Goal: Task Accomplishment & Management: Manage account settings

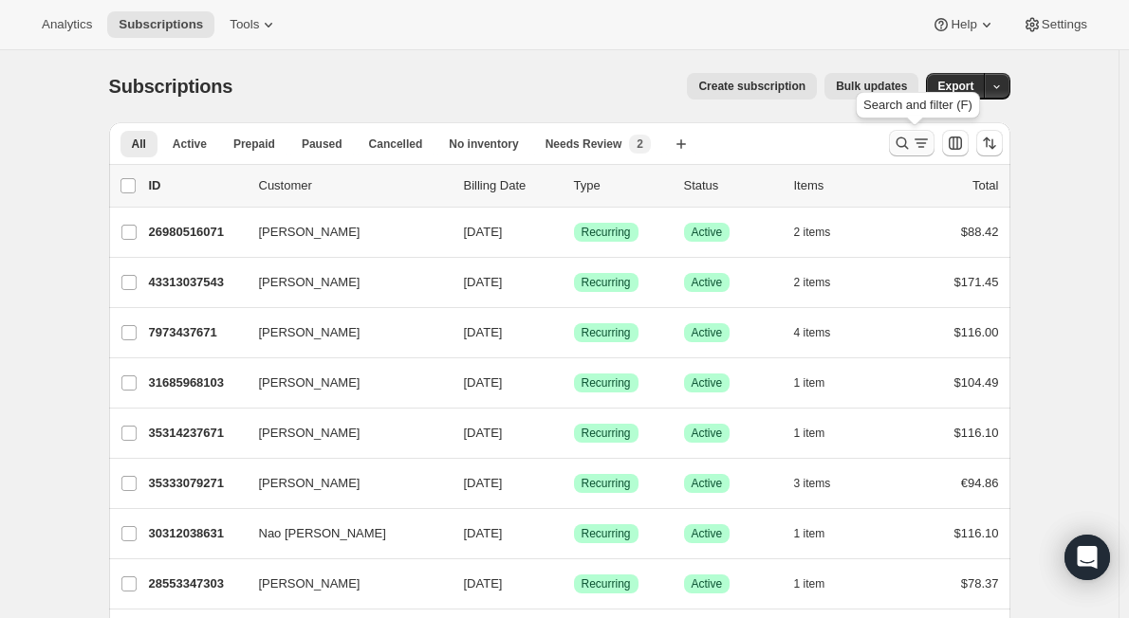
click at [916, 141] on icon "Search and filter results" at bounding box center [920, 143] width 19 height 19
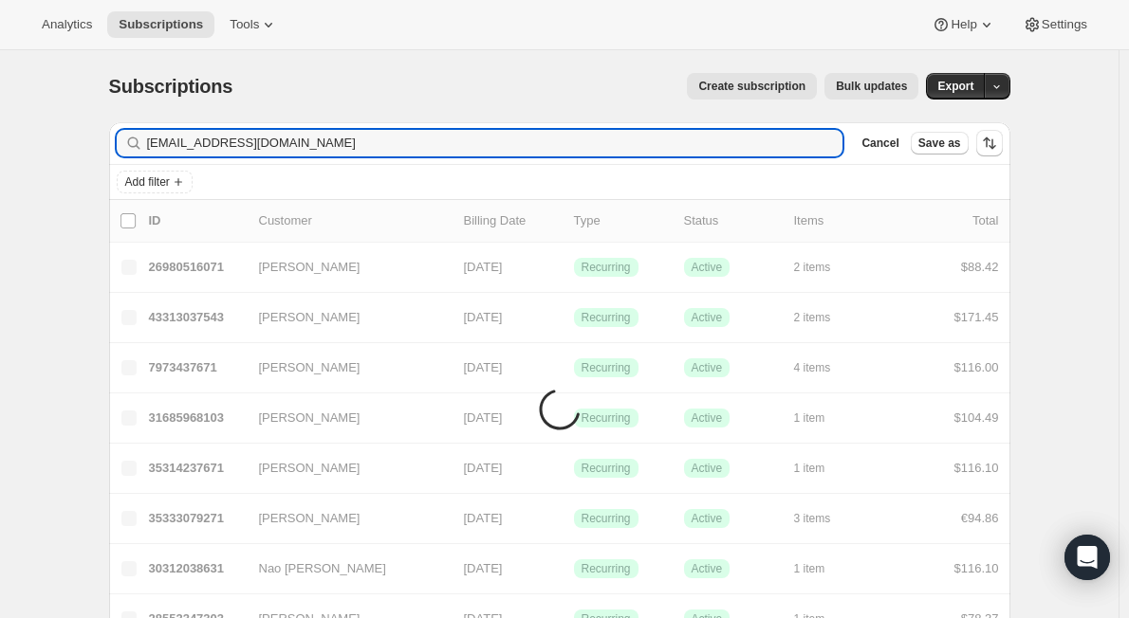
type input "skymom29@icloud.com"
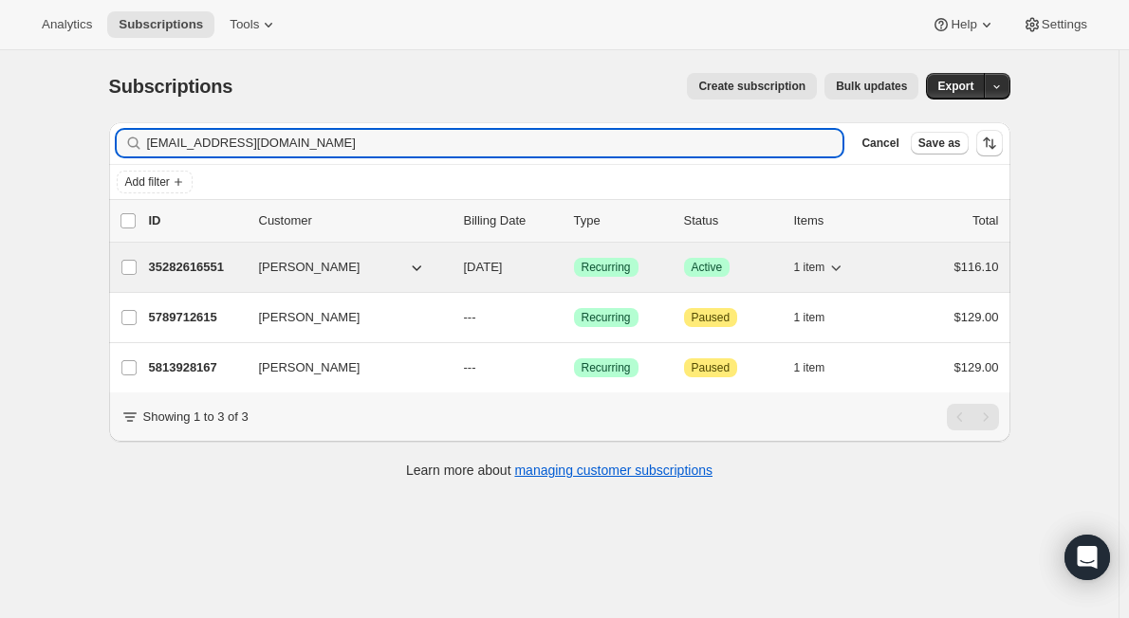
click at [244, 273] on p "35282616551" at bounding box center [196, 267] width 95 height 19
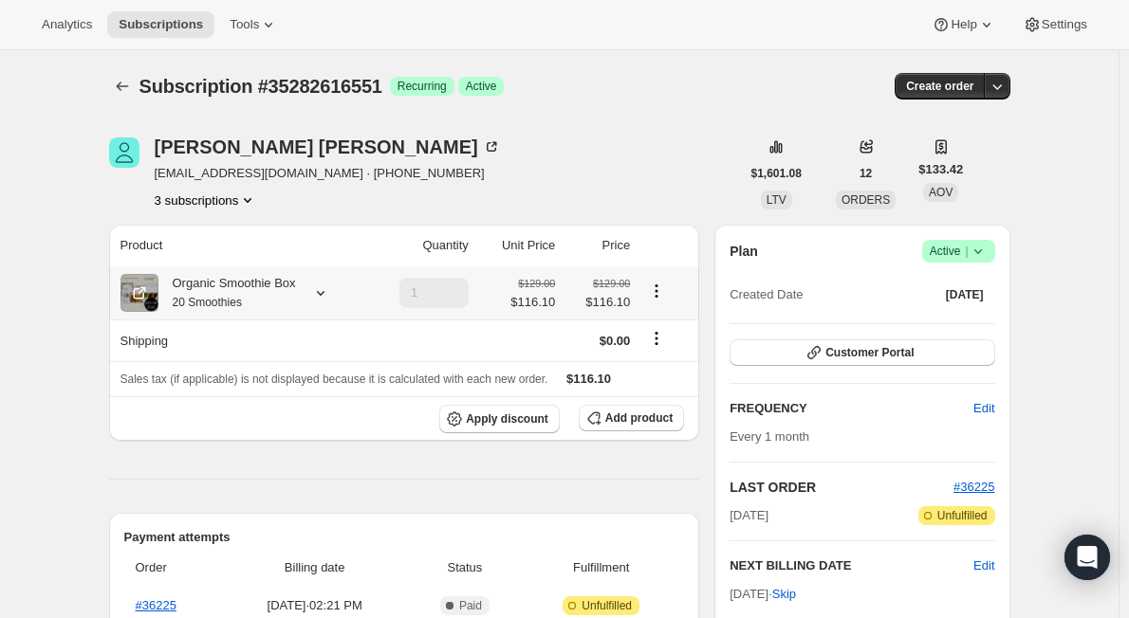
click at [328, 290] on icon at bounding box center [320, 293] width 19 height 19
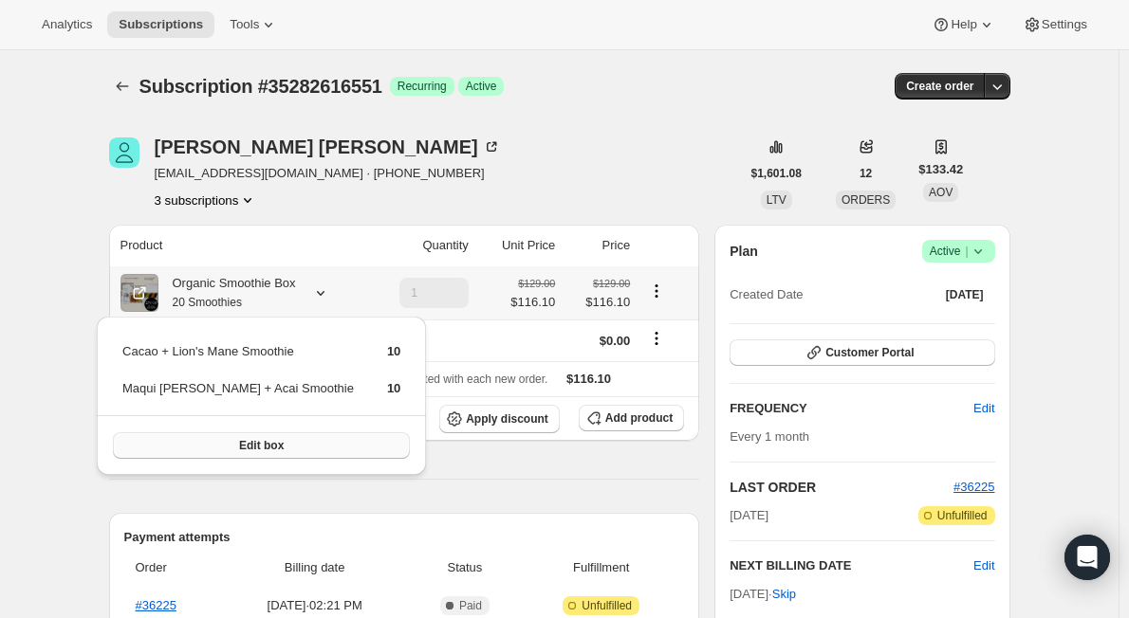
click at [249, 451] on span "Edit box" at bounding box center [261, 445] width 45 height 15
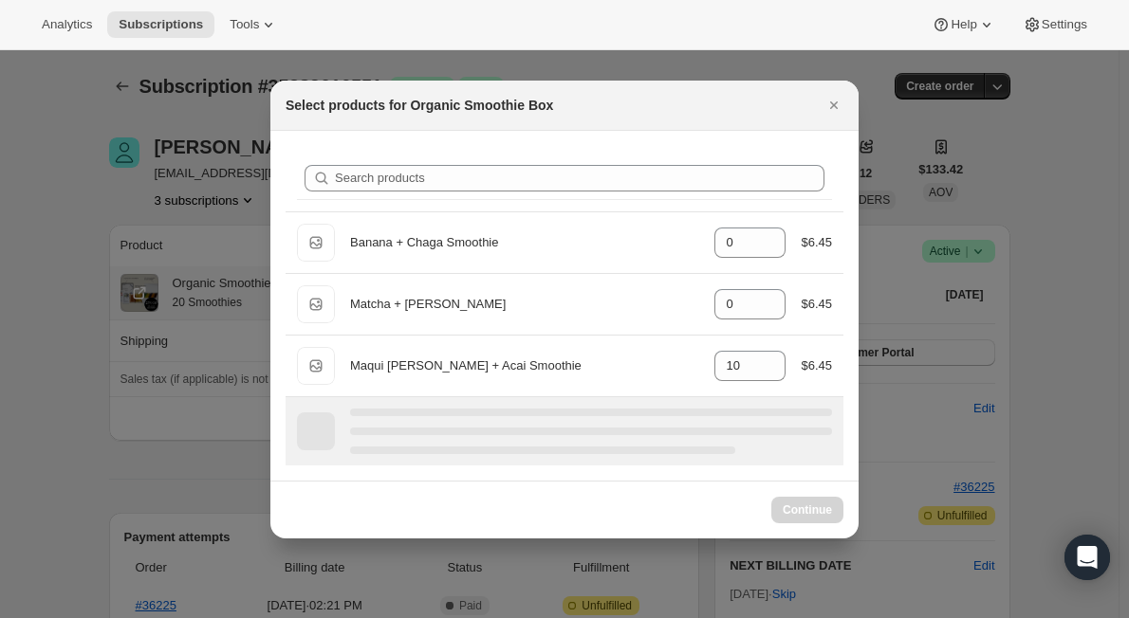
select select "gid://shopify/ProductVariant/47036929409255"
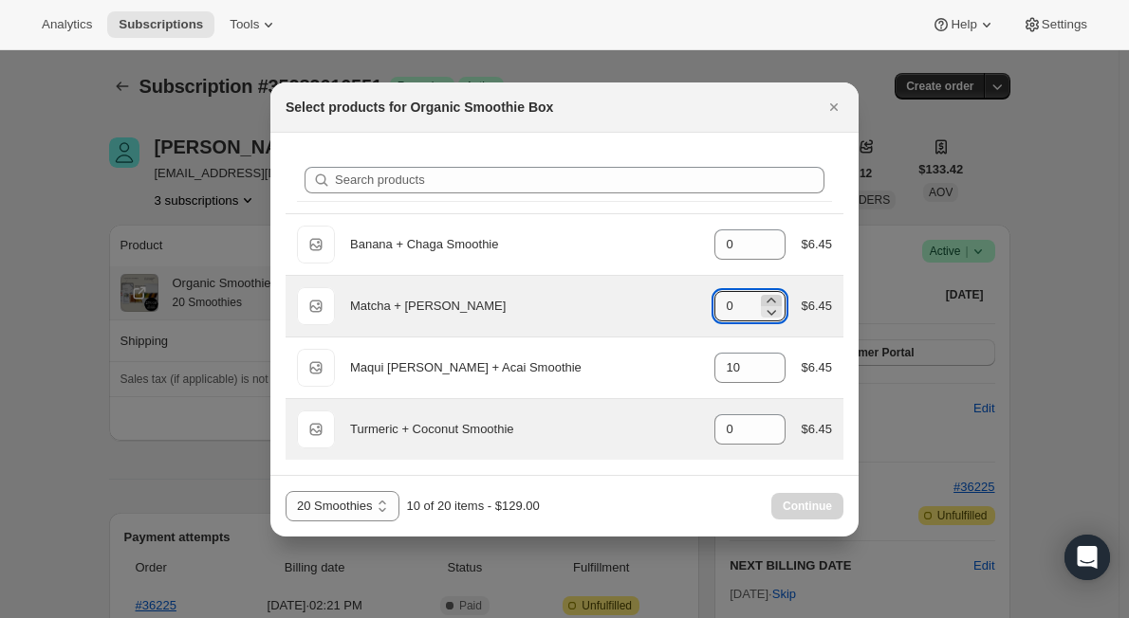
click at [772, 298] on icon ":roa:" at bounding box center [771, 300] width 9 height 5
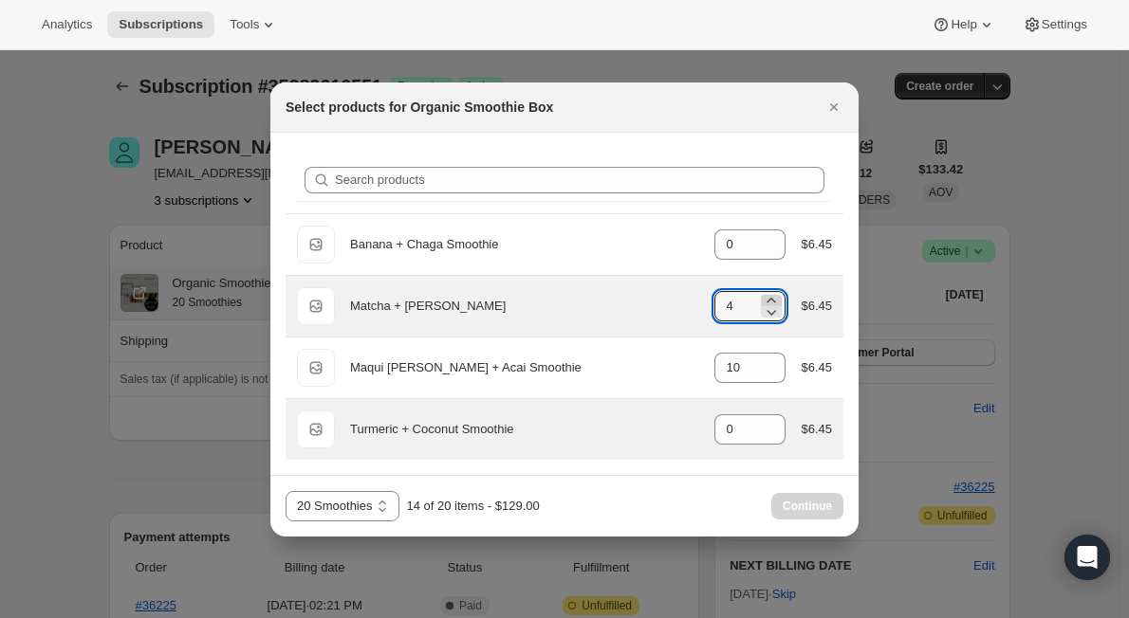
type input "5"
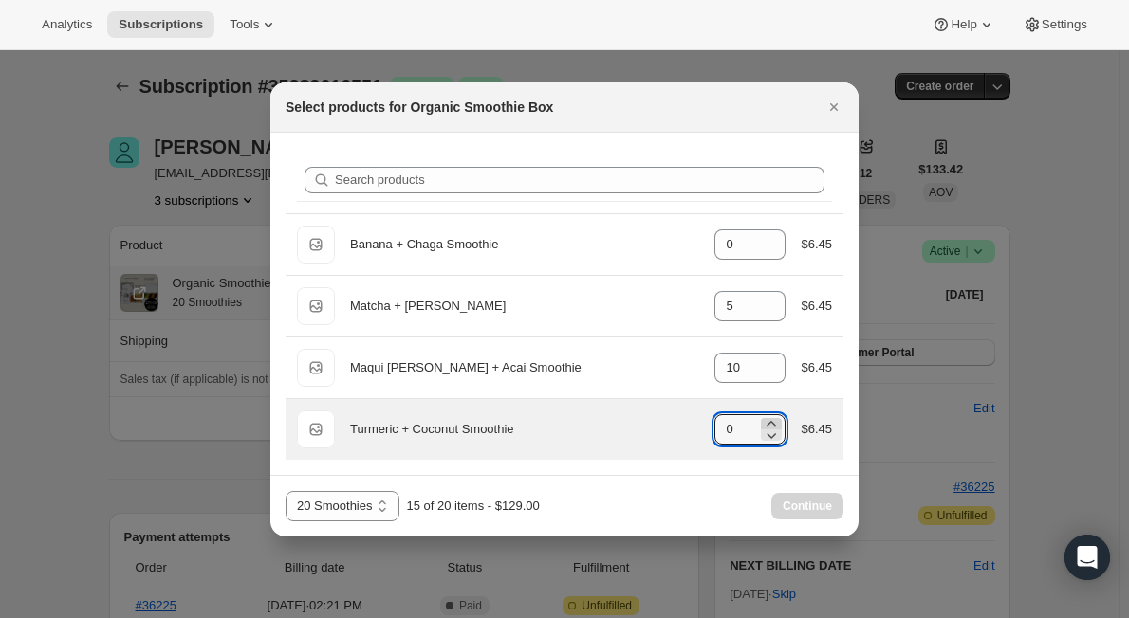
click at [774, 421] on icon ":roa:" at bounding box center [771, 423] width 19 height 19
click at [775, 432] on icon ":roa:" at bounding box center [771, 435] width 19 height 19
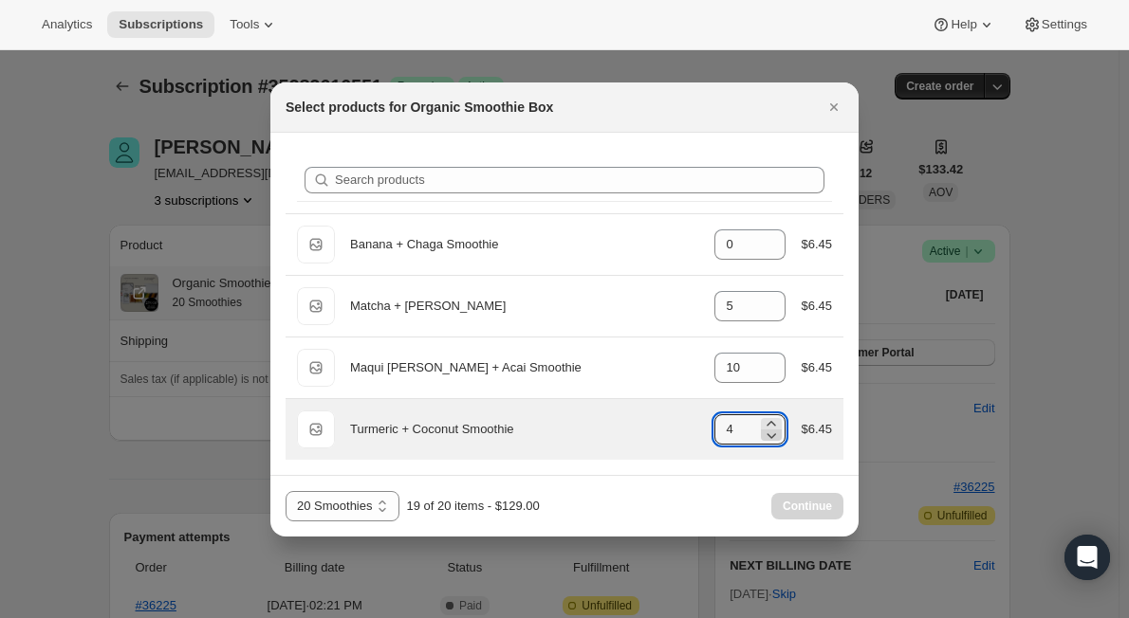
type input "3"
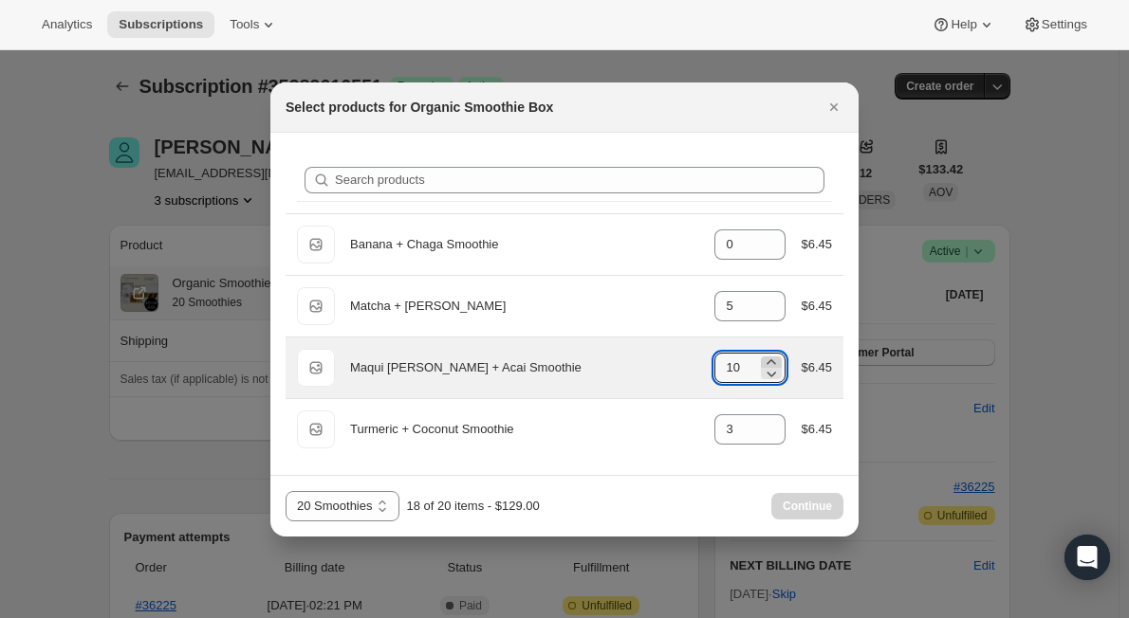
click at [773, 358] on icon ":roa:" at bounding box center [771, 362] width 19 height 19
type input "12"
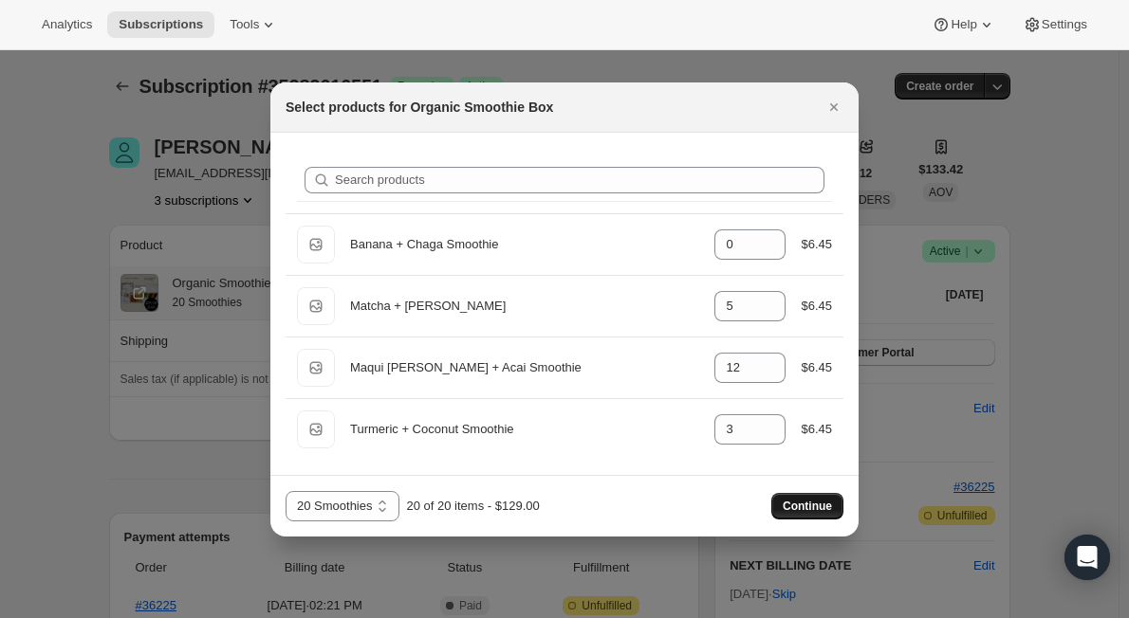
click at [800, 504] on span "Continue" at bounding box center [806, 506] width 49 height 15
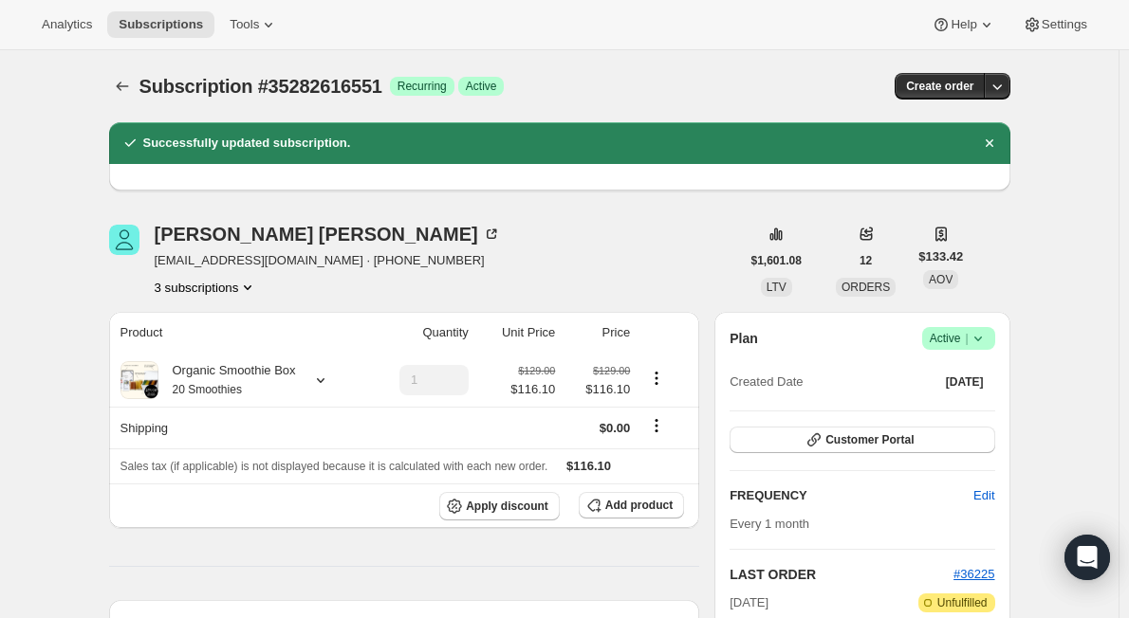
scroll to position [190, 0]
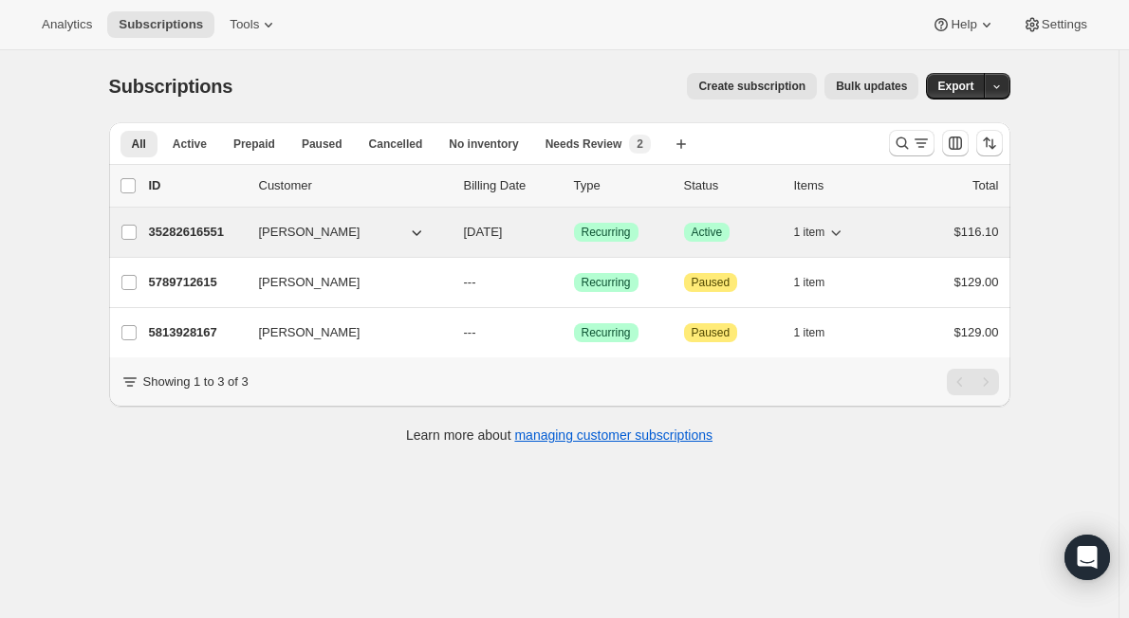
click at [211, 235] on p "35282616551" at bounding box center [196, 232] width 95 height 19
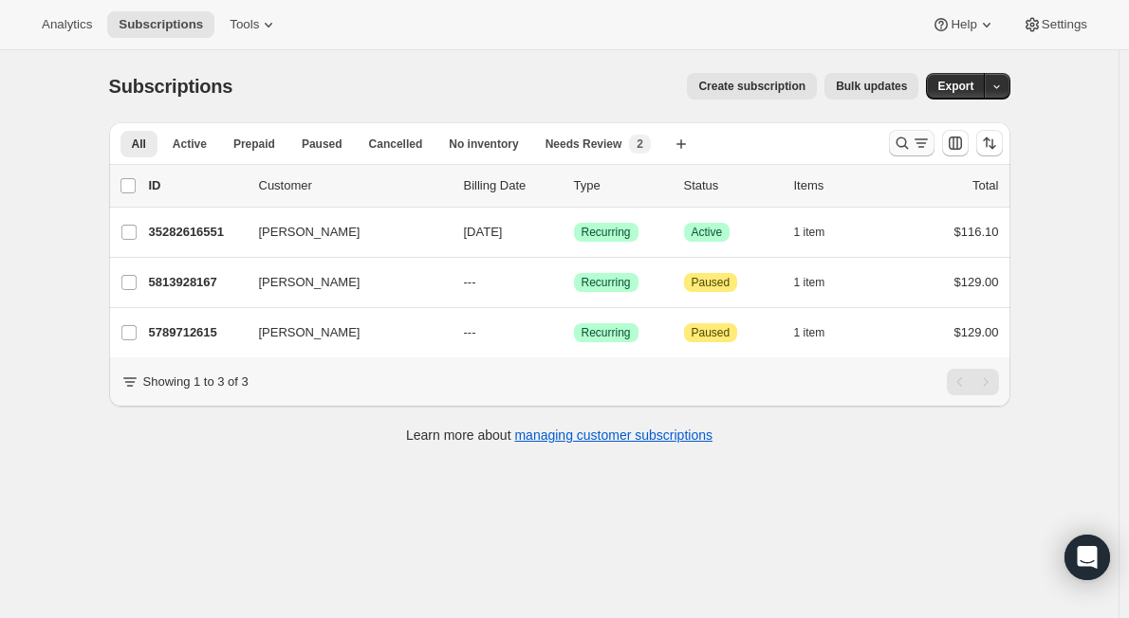
click at [908, 137] on icon "Search and filter results" at bounding box center [901, 143] width 19 height 19
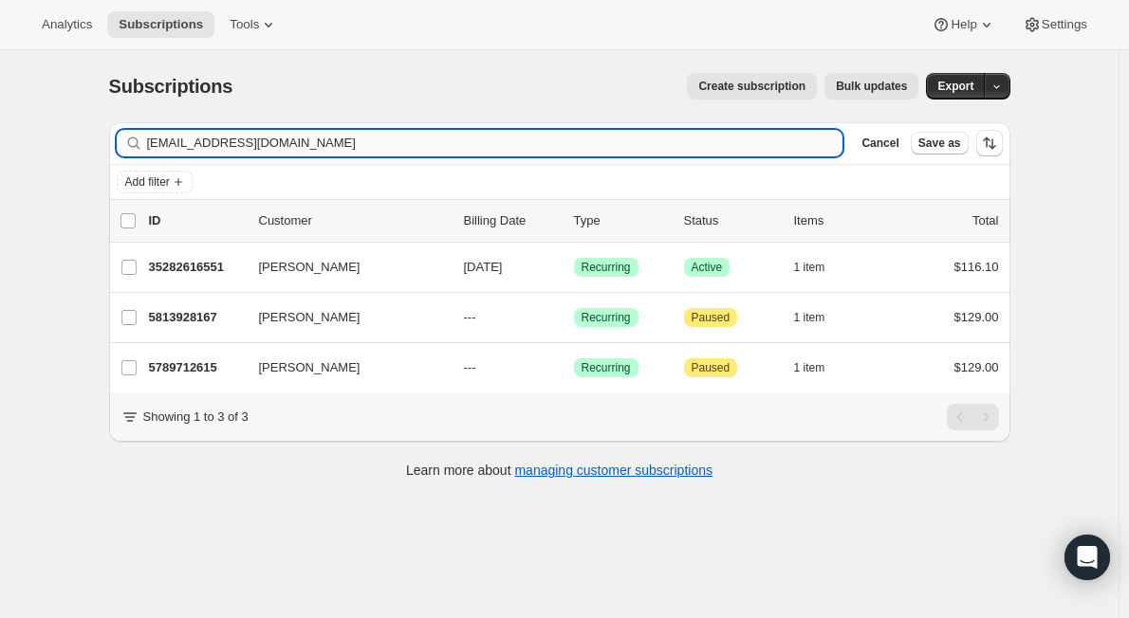
click at [191, 154] on input "skymom29@icloud.com" at bounding box center [495, 143] width 696 height 27
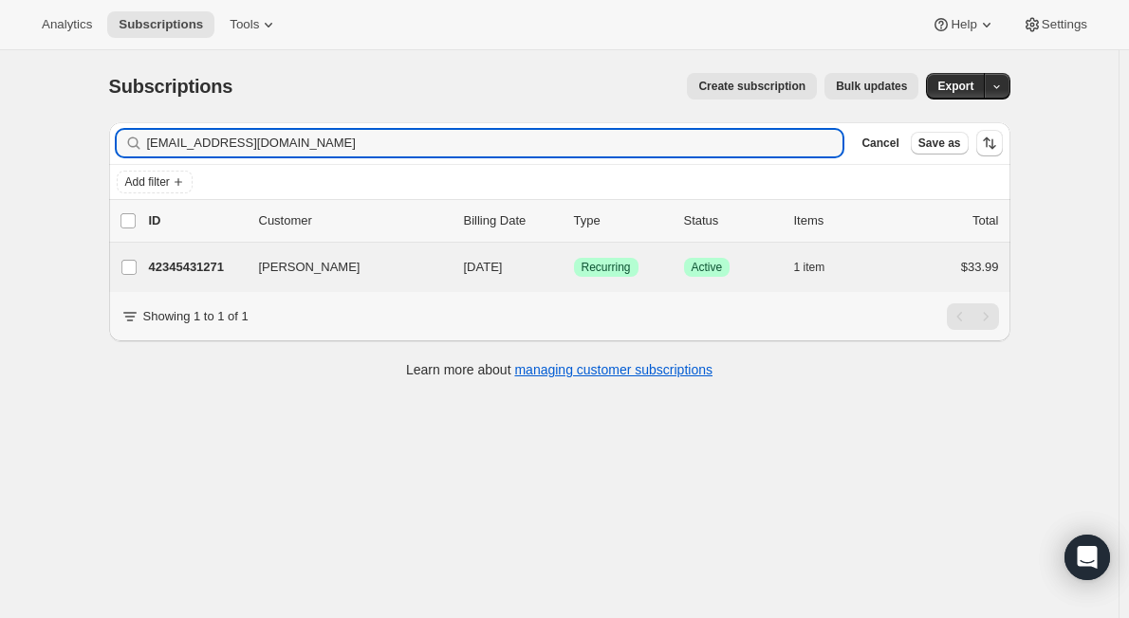
type input "[EMAIL_ADDRESS][DOMAIN_NAME]"
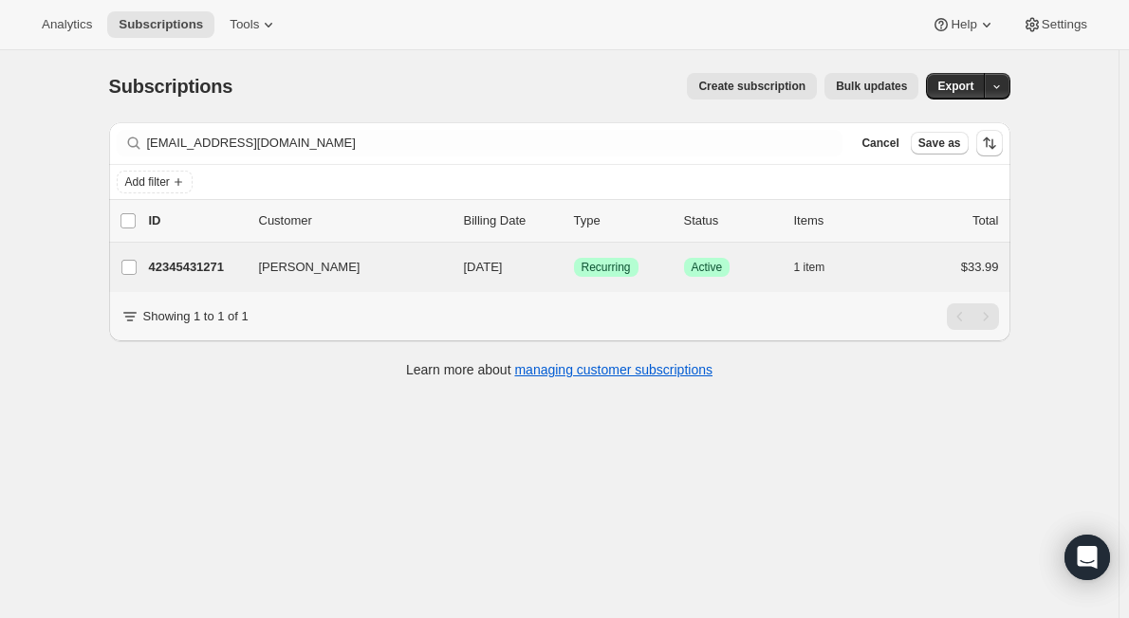
click at [248, 286] on div "Leanna Bakken-Berns 42345431271 Leanna Bakken-Berns 10/17/2025 Success Recurrin…" at bounding box center [559, 267] width 901 height 49
click at [244, 269] on p "42345431271" at bounding box center [196, 267] width 95 height 19
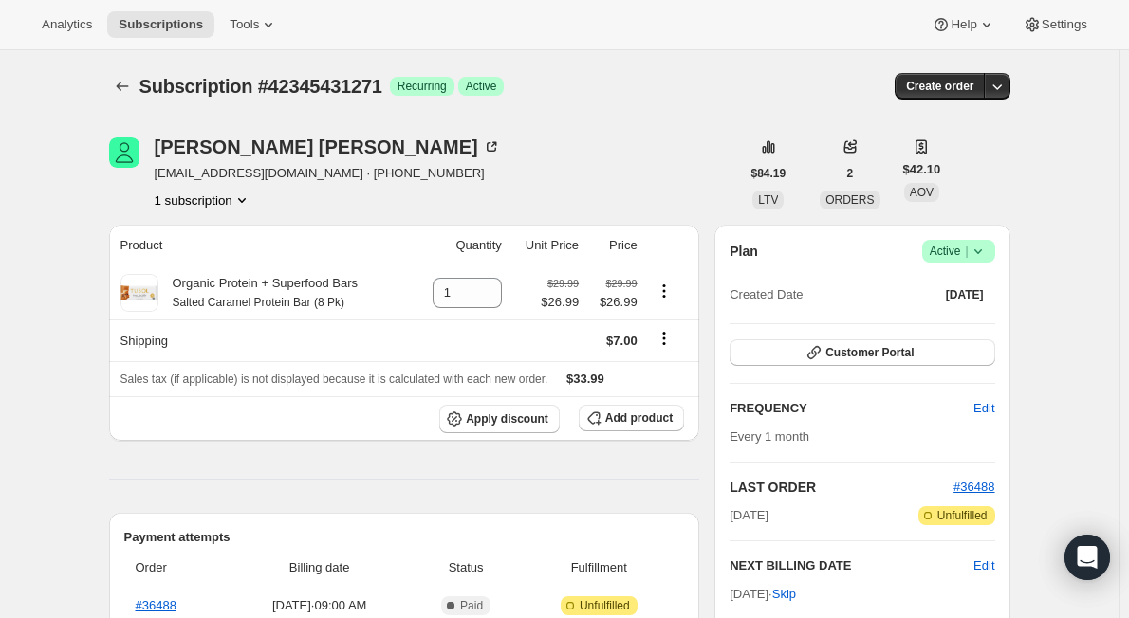
click at [987, 251] on icon at bounding box center [977, 251] width 19 height 19
click at [976, 316] on span "Cancel subscription" at bounding box center [963, 321] width 107 height 14
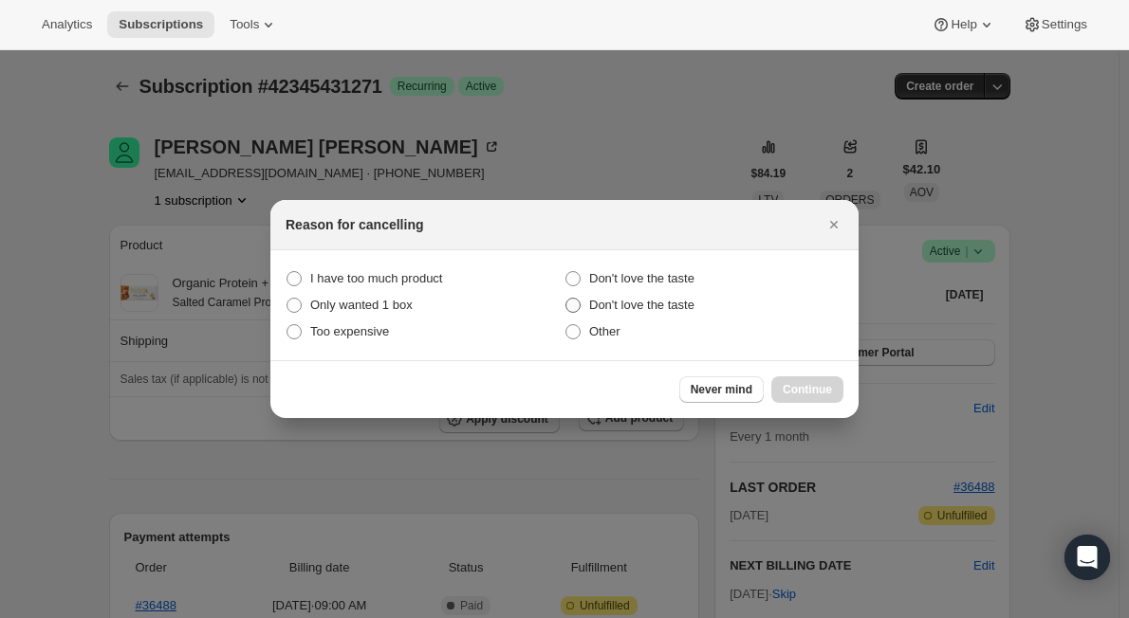
click at [574, 297] on span ":r35:" at bounding box center [572, 305] width 17 height 17
click at [566, 272] on input "Don't love the taste" at bounding box center [565, 271] width 1 height 1
radio input "false"
radio input "true"
click at [798, 390] on span "Continue" at bounding box center [806, 389] width 49 height 15
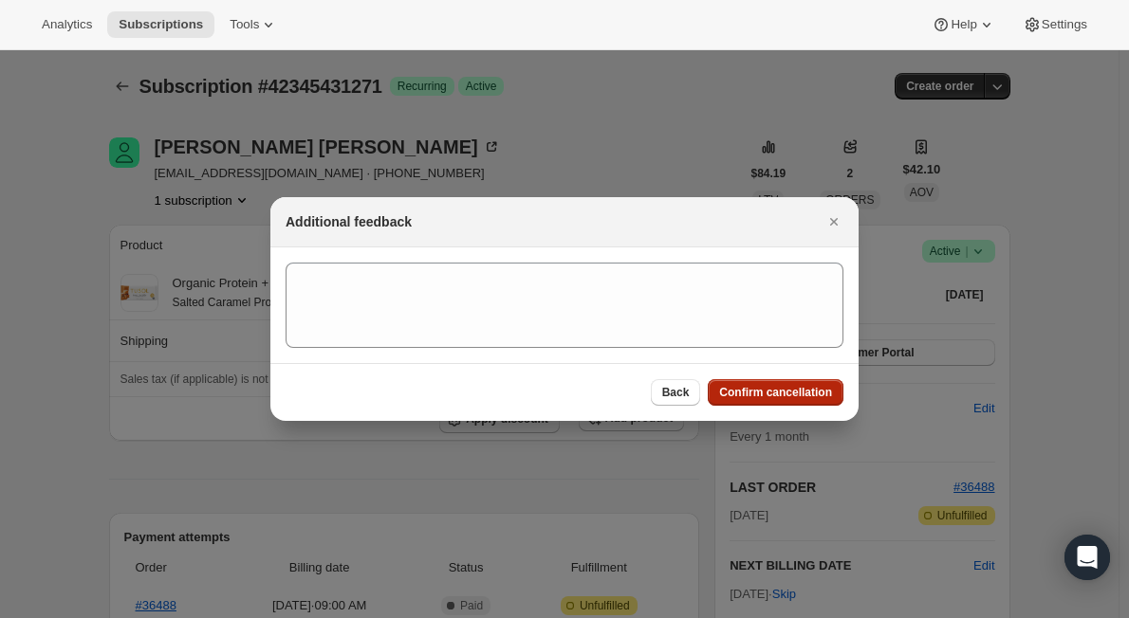
click at [784, 398] on span "Confirm cancellation" at bounding box center [775, 392] width 113 height 15
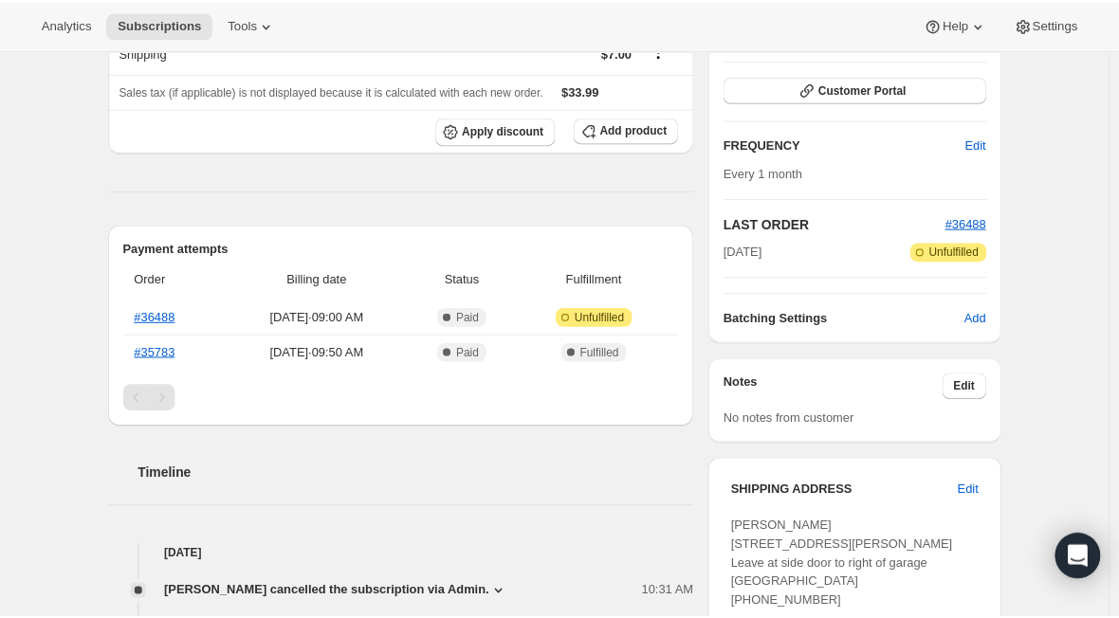
scroll to position [379, 0]
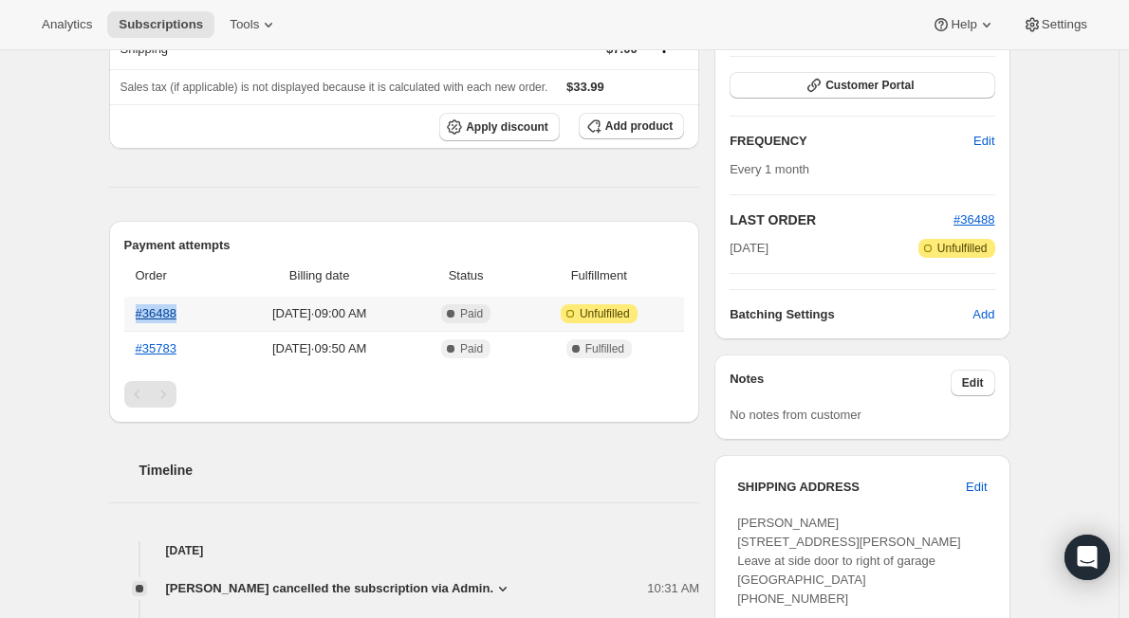
copy link "#36488"
drag, startPoint x: 201, startPoint y: 313, endPoint x: 141, endPoint y: 314, distance: 59.8
click at [141, 314] on th "#36488" at bounding box center [175, 314] width 102 height 34
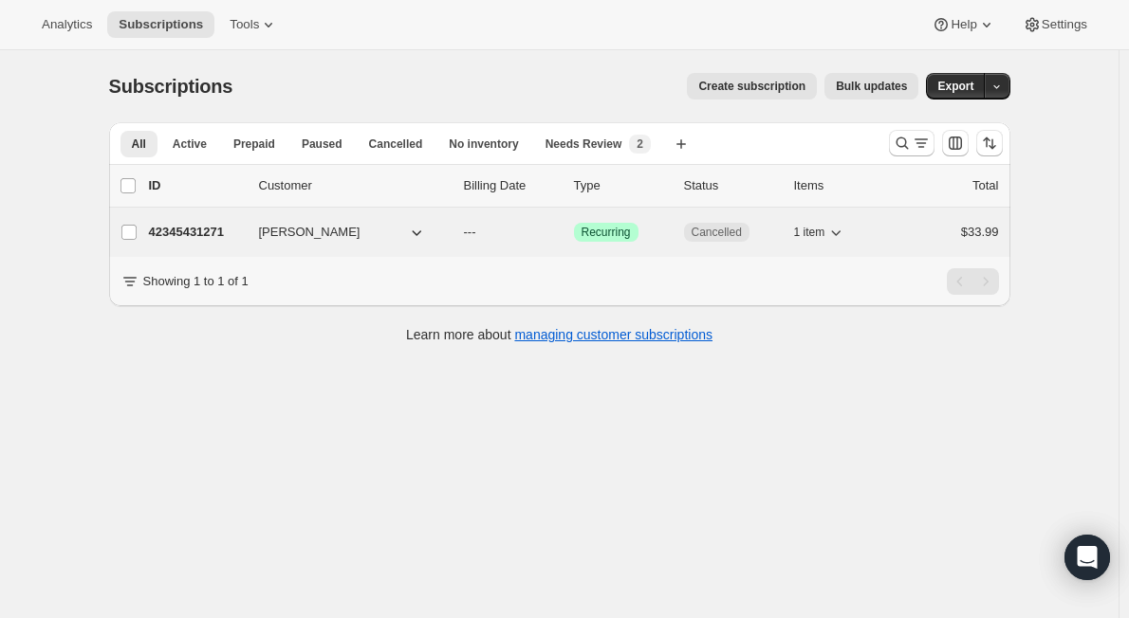
click at [233, 237] on p "42345431271" at bounding box center [196, 232] width 95 height 19
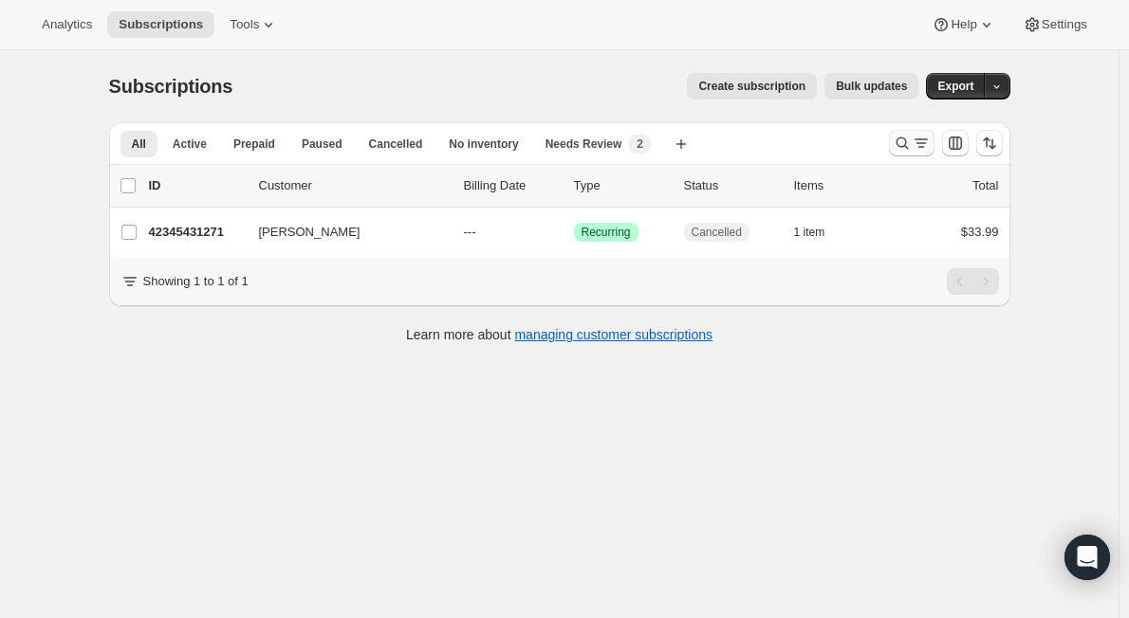
click at [910, 141] on icon "Search and filter results" at bounding box center [901, 143] width 19 height 19
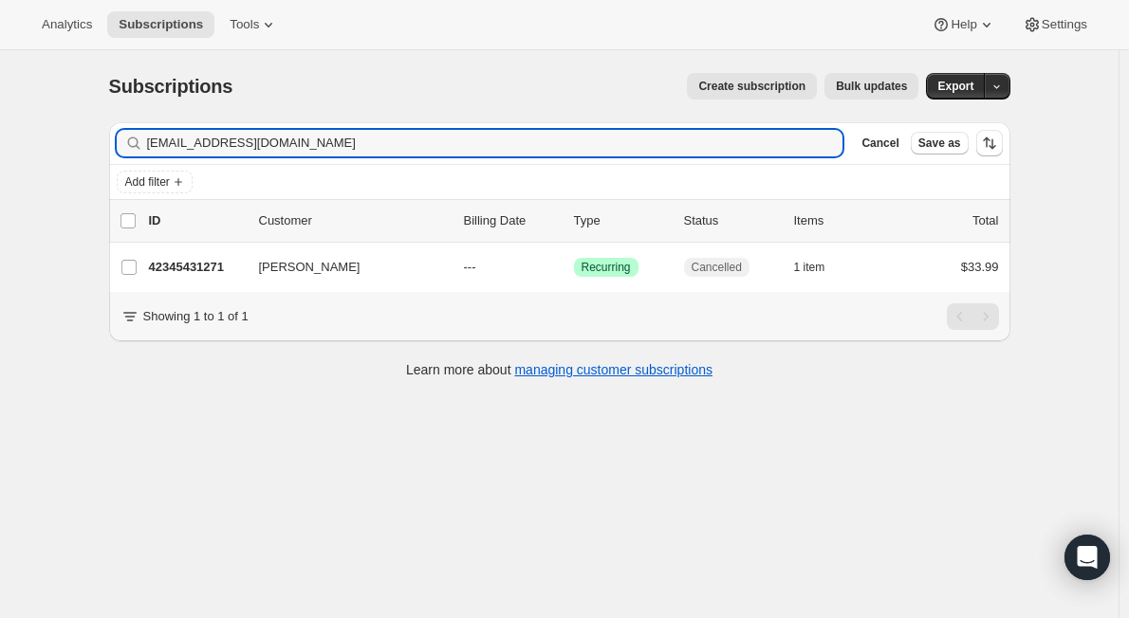
drag, startPoint x: 319, startPoint y: 141, endPoint x: -40, endPoint y: 129, distance: 358.7
click at [0, 129] on html "Analytics Subscriptions Tools Help Settings Skip to content Subscriptions. This…" at bounding box center [564, 309] width 1129 height 618
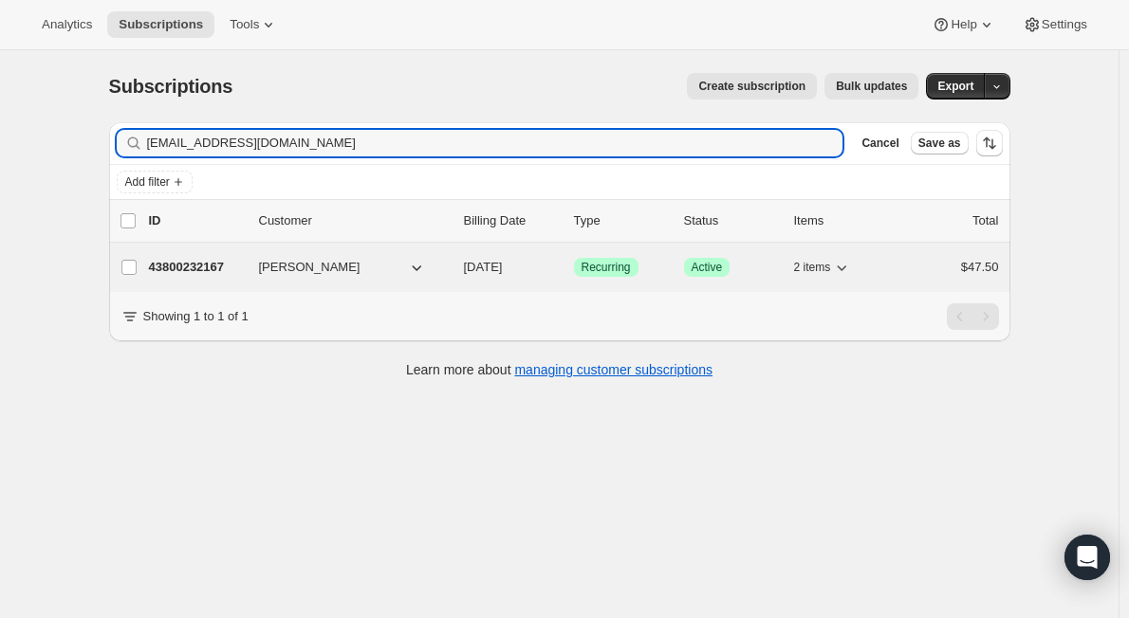
type input "[EMAIL_ADDRESS][DOMAIN_NAME]"
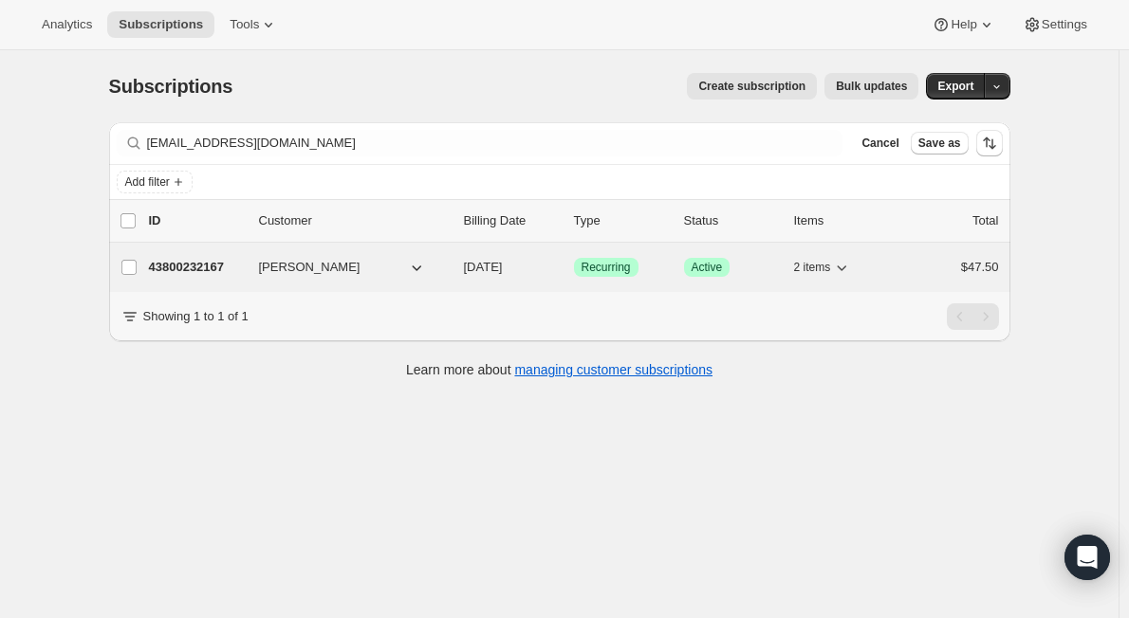
click at [382, 274] on button "[PERSON_NAME]" at bounding box center [343, 267] width 190 height 30
click at [237, 267] on p "43800232167" at bounding box center [196, 267] width 95 height 19
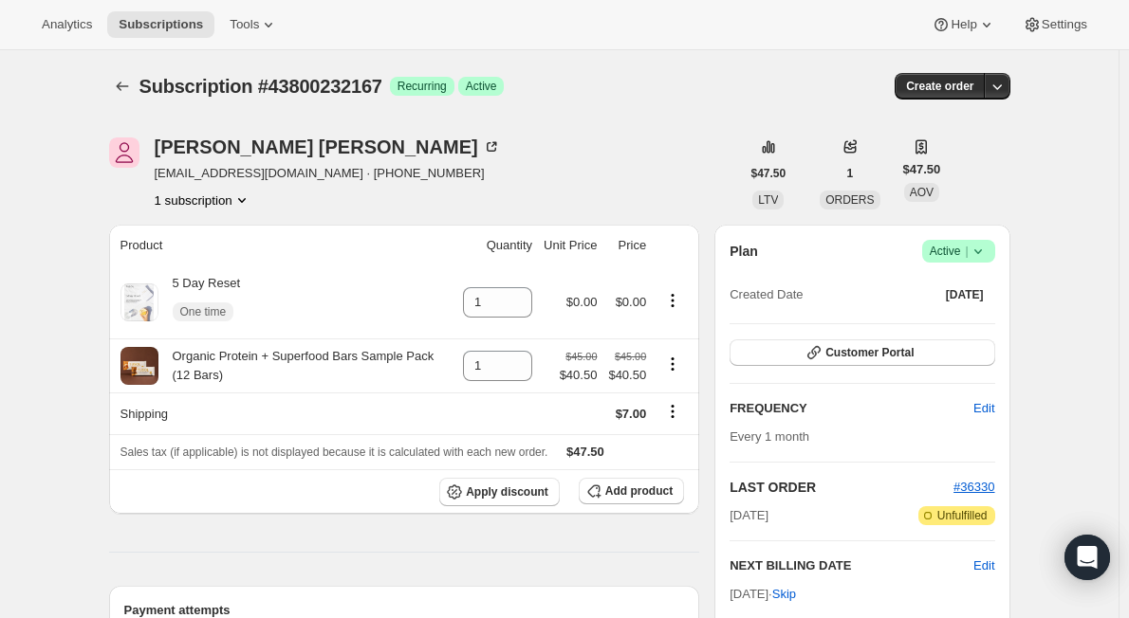
click at [980, 254] on icon at bounding box center [977, 251] width 19 height 19
click at [960, 317] on span "Cancel subscription" at bounding box center [963, 321] width 107 height 14
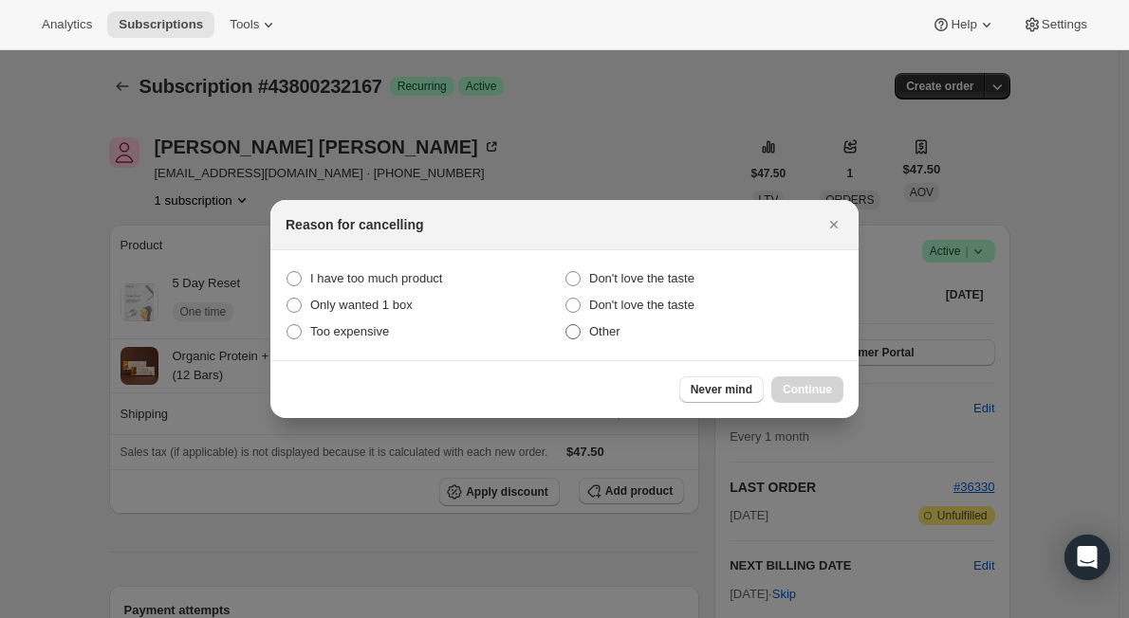
click at [581, 322] on label "Other" at bounding box center [703, 332] width 279 height 27
click at [566, 324] on input "Other" at bounding box center [565, 324] width 1 height 1
radio input "true"
click at [799, 390] on span "Continue" at bounding box center [806, 389] width 49 height 15
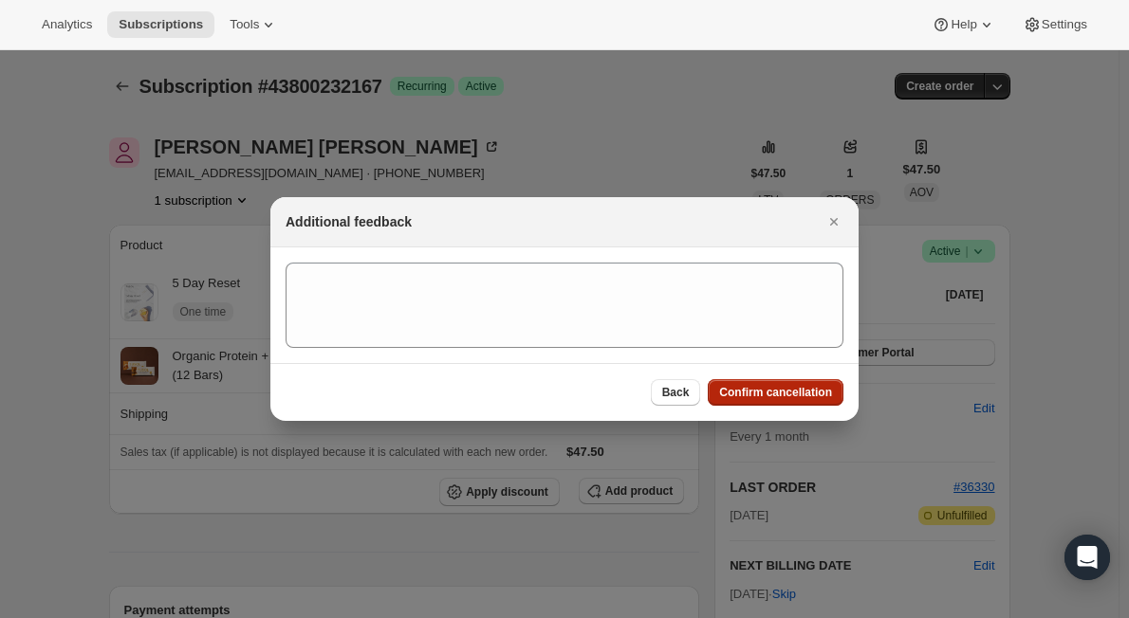
click at [770, 395] on span "Confirm cancellation" at bounding box center [775, 392] width 113 height 15
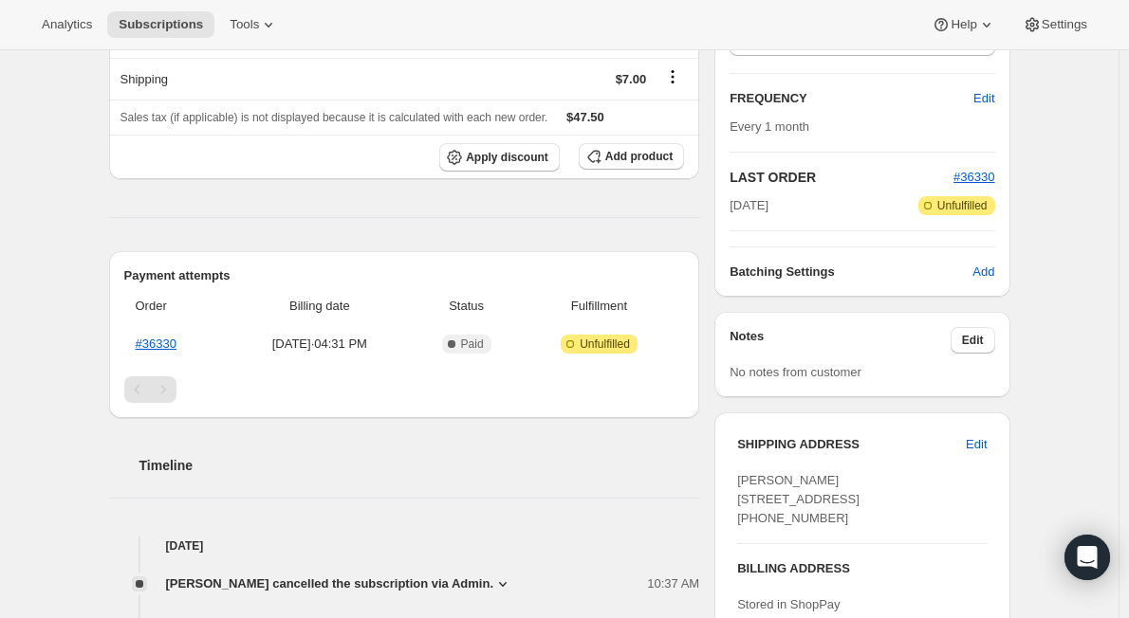
scroll to position [569, 0]
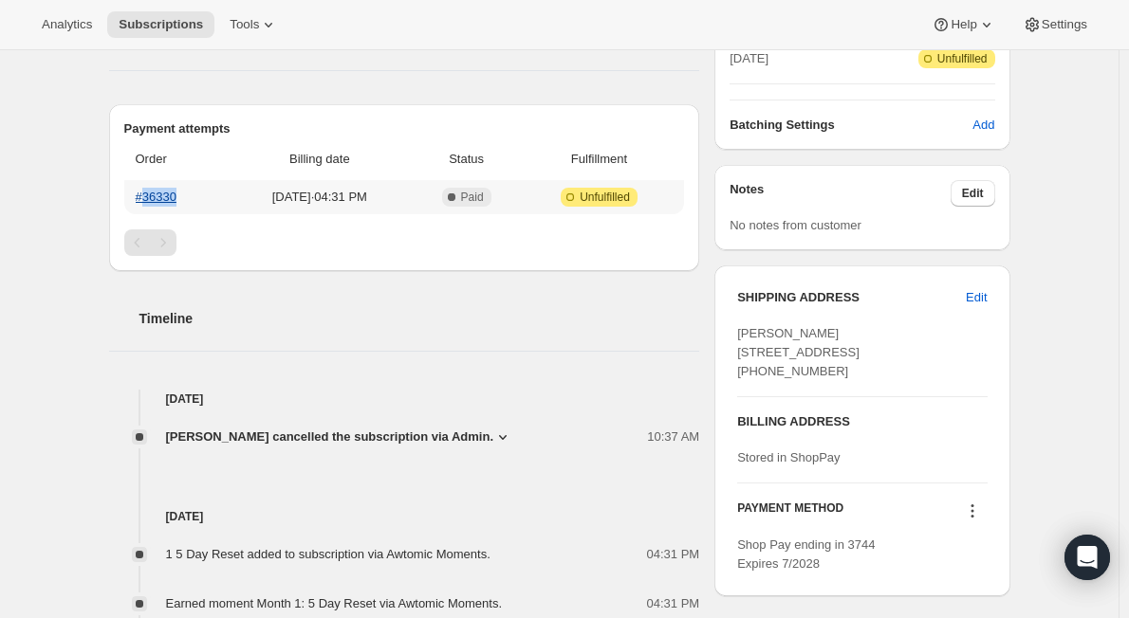
drag, startPoint x: 195, startPoint y: 195, endPoint x: 144, endPoint y: 192, distance: 51.4
click at [144, 192] on th "#36330" at bounding box center [175, 197] width 102 height 34
copy link "36330"
